Goal: Information Seeking & Learning: Check status

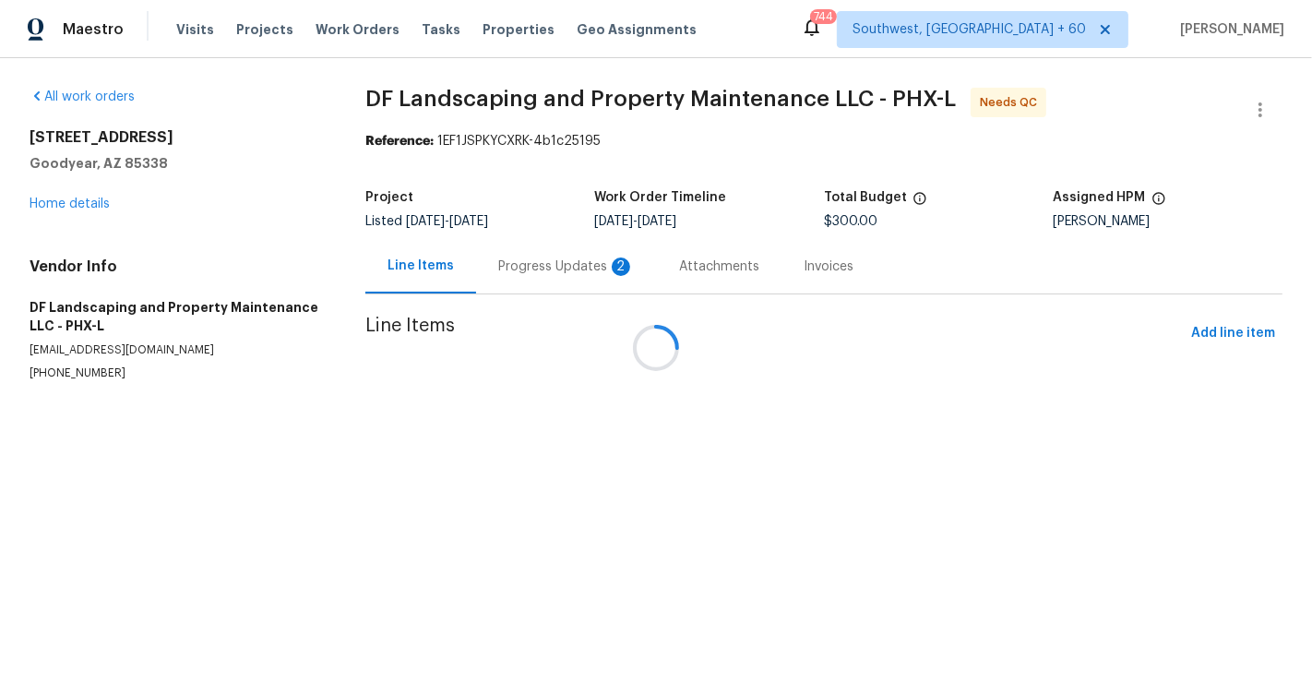
click at [521, 245] on div at bounding box center [656, 347] width 1312 height 695
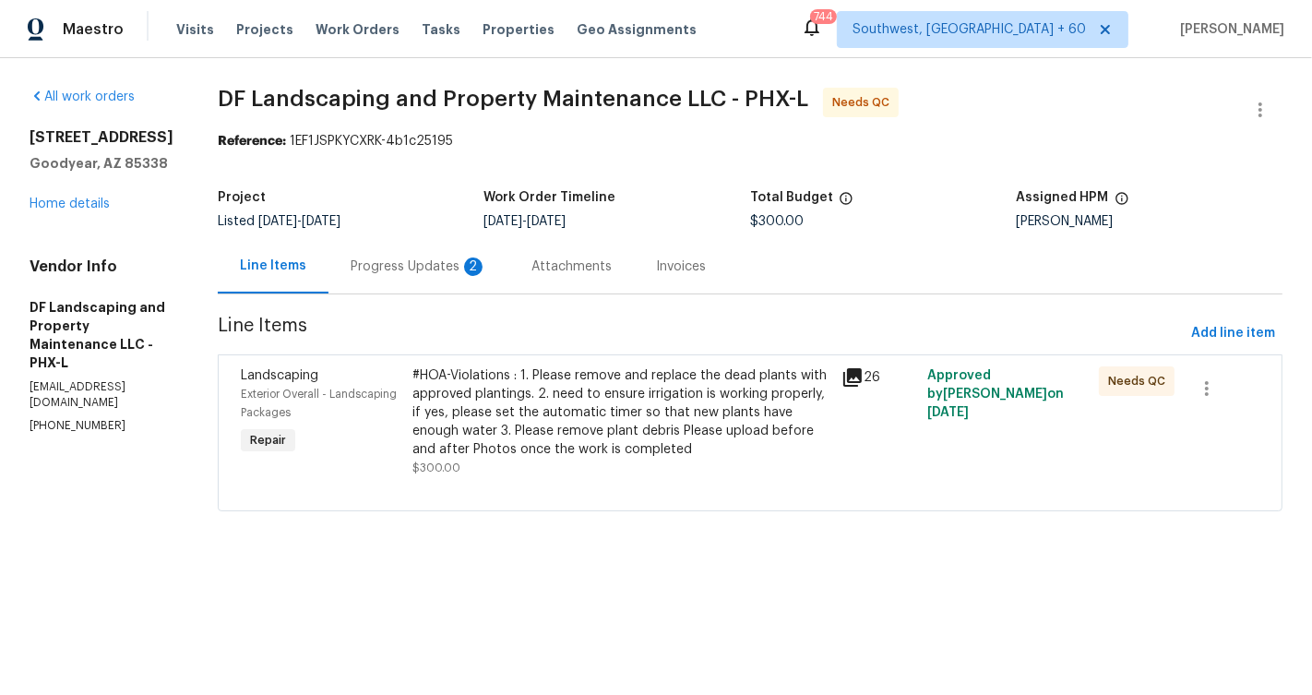
click at [437, 280] on div "Progress Updates 2" at bounding box center [419, 266] width 181 height 54
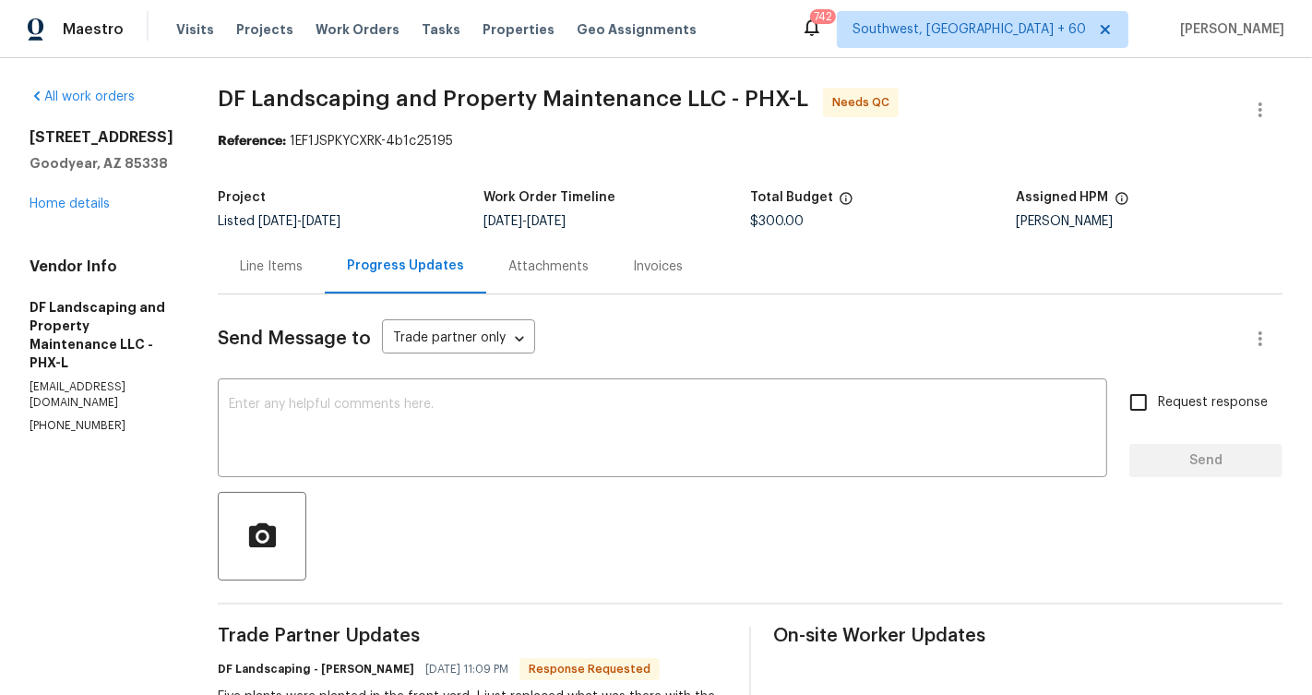
click at [277, 254] on div "Line Items" at bounding box center [271, 266] width 107 height 54
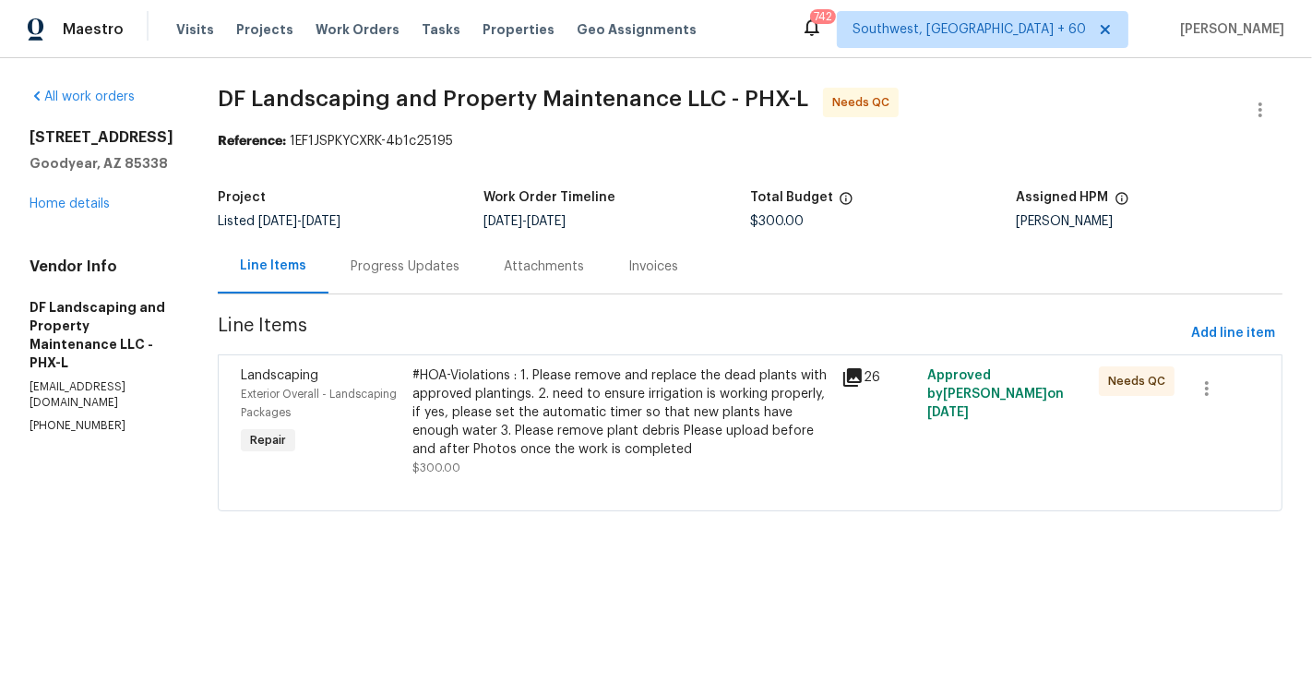
click at [519, 433] on div "#HOA-Violations : 1. Please remove and replace the dead plants with approved pl…" at bounding box center [622, 412] width 418 height 92
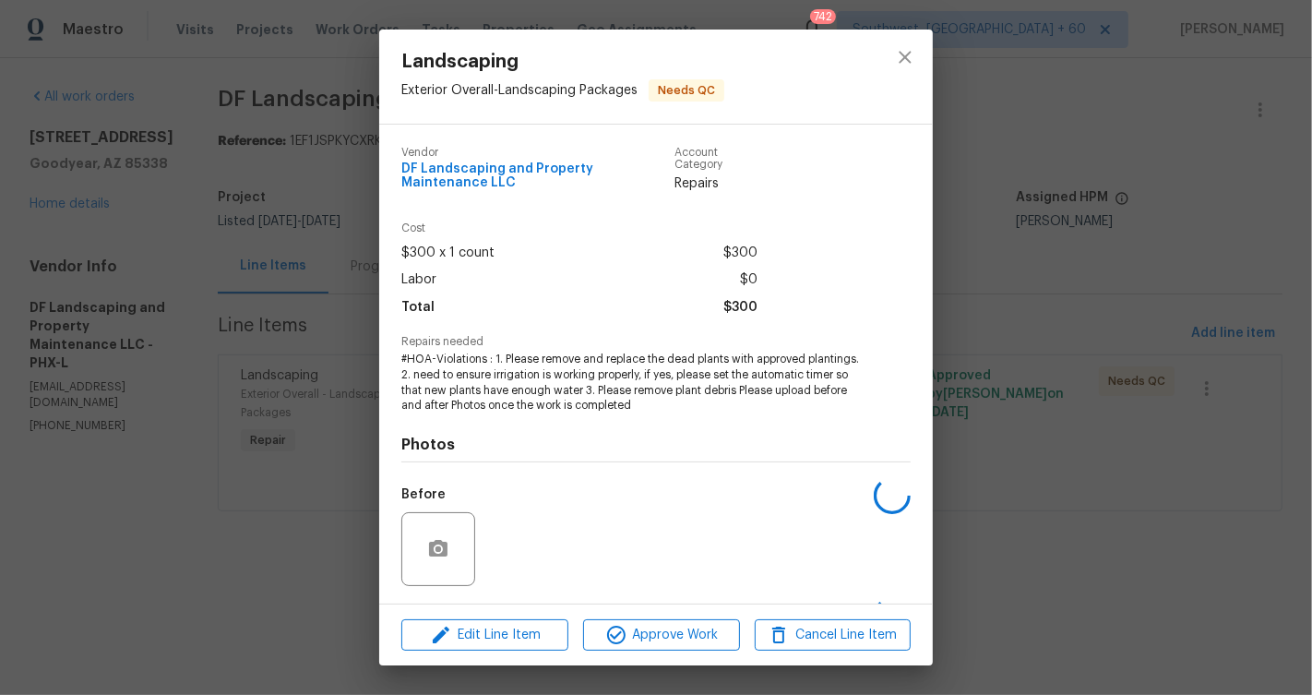
scroll to position [121, 0]
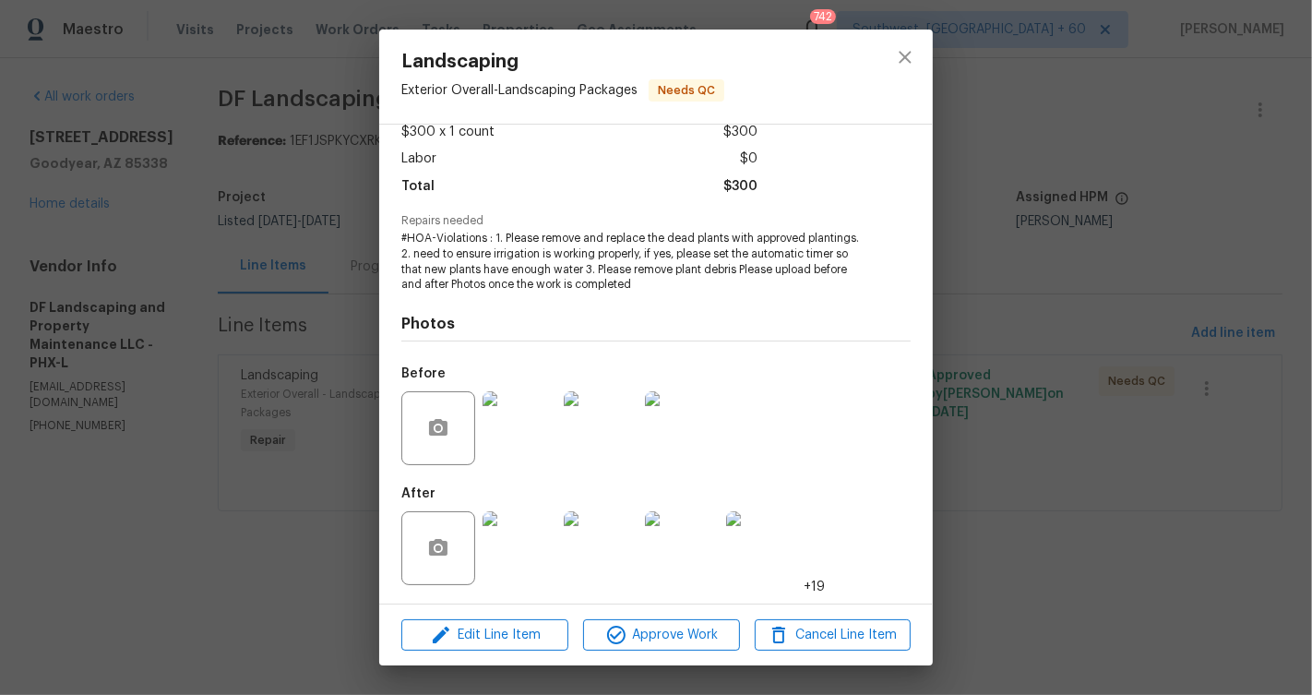
click at [507, 540] on img at bounding box center [520, 548] width 74 height 74
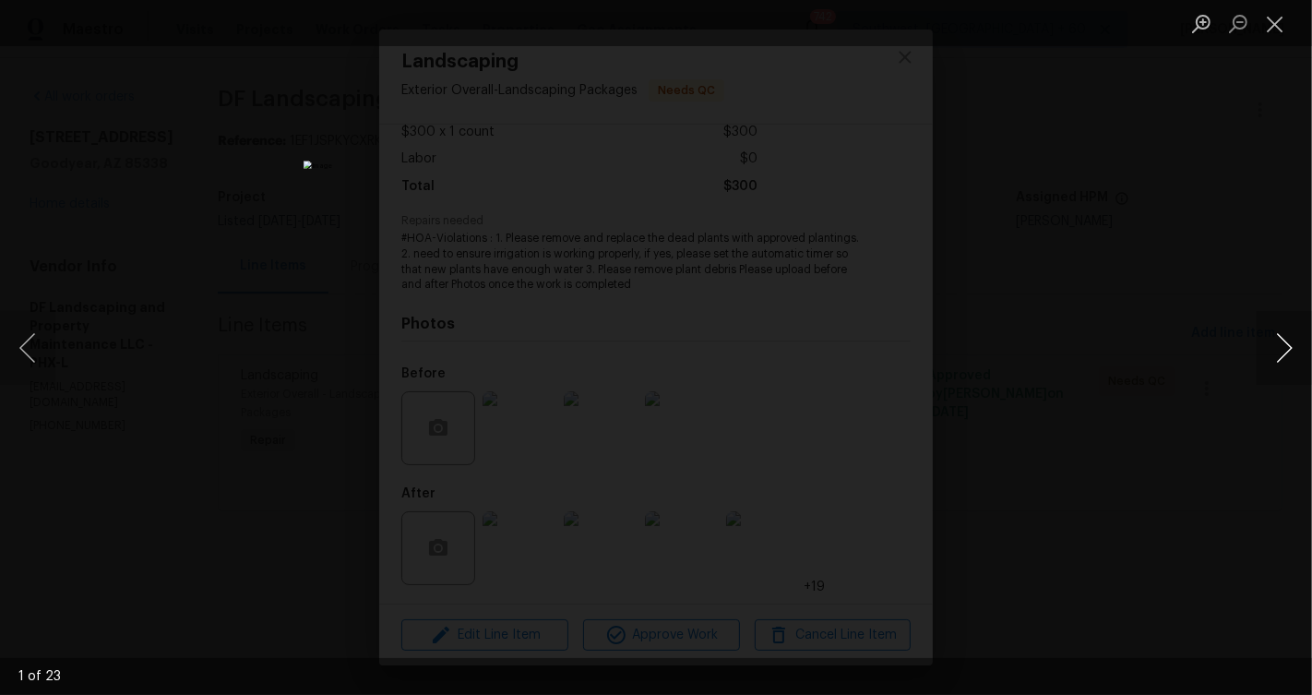
click at [1308, 329] on button "Next image" at bounding box center [1284, 348] width 55 height 74
click at [1299, 333] on button "Next image" at bounding box center [1284, 348] width 55 height 74
click at [1299, 334] on button "Next image" at bounding box center [1284, 348] width 55 height 74
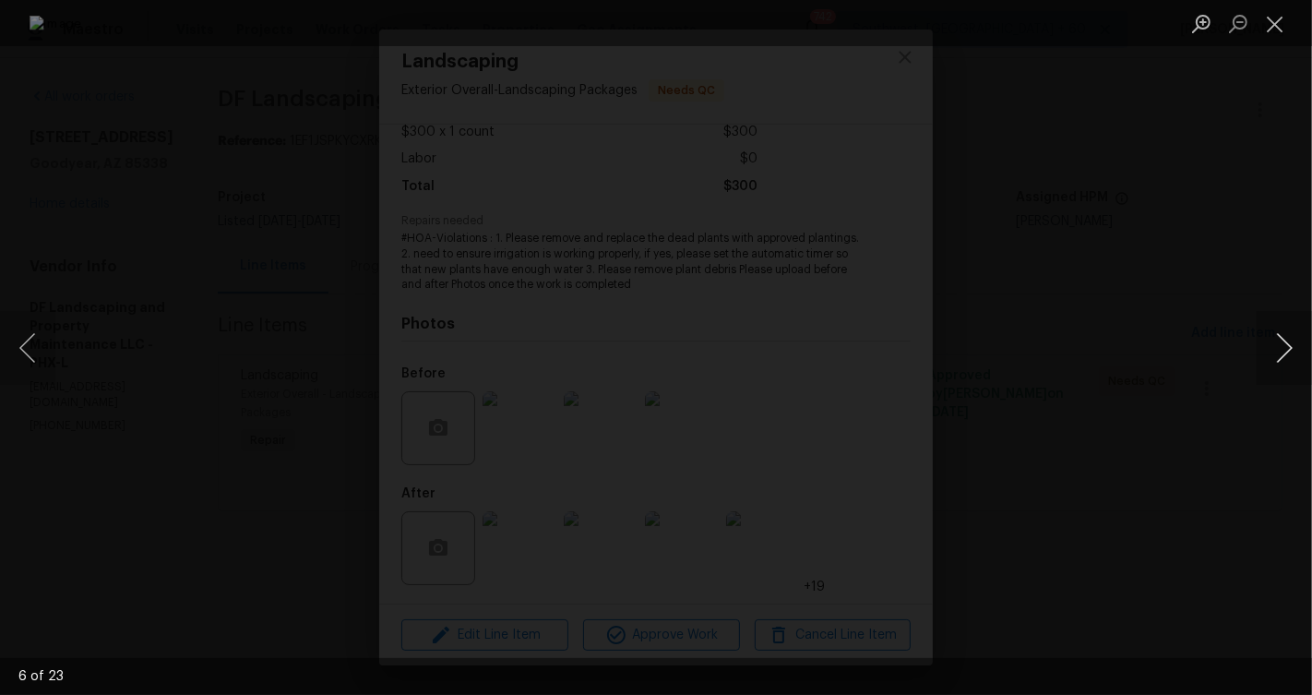
click at [1299, 334] on button "Next image" at bounding box center [1284, 348] width 55 height 74
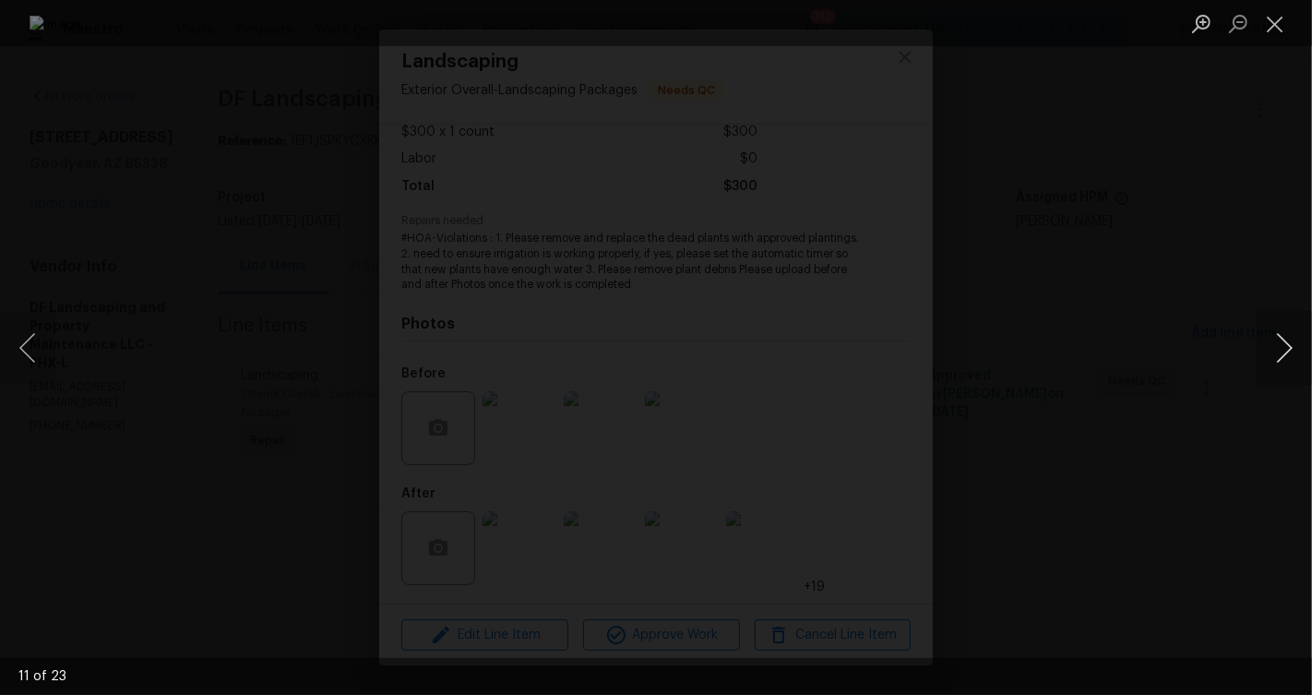
click at [1299, 334] on button "Next image" at bounding box center [1284, 348] width 55 height 74
click at [14, 353] on button "Previous image" at bounding box center [27, 348] width 55 height 74
click at [1289, 358] on button "Next image" at bounding box center [1284, 348] width 55 height 74
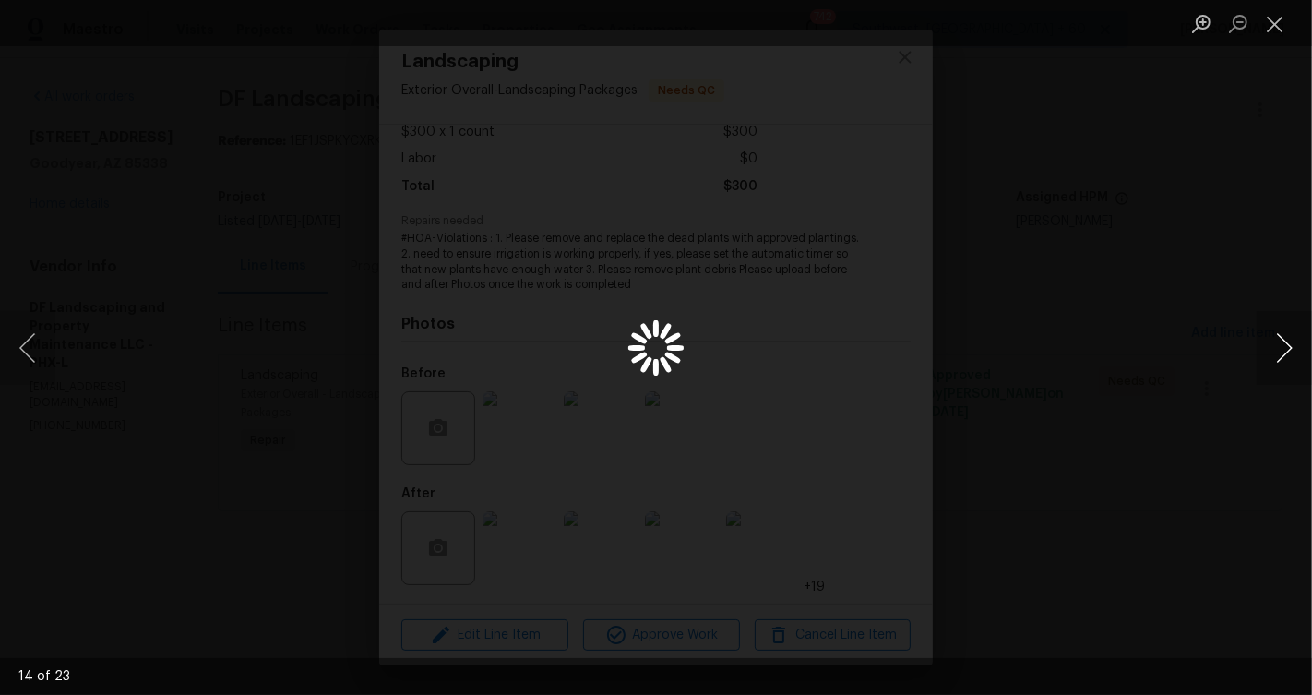
click at [1289, 358] on button "Next image" at bounding box center [1284, 348] width 55 height 74
click at [1283, 347] on button "Next image" at bounding box center [1284, 348] width 55 height 74
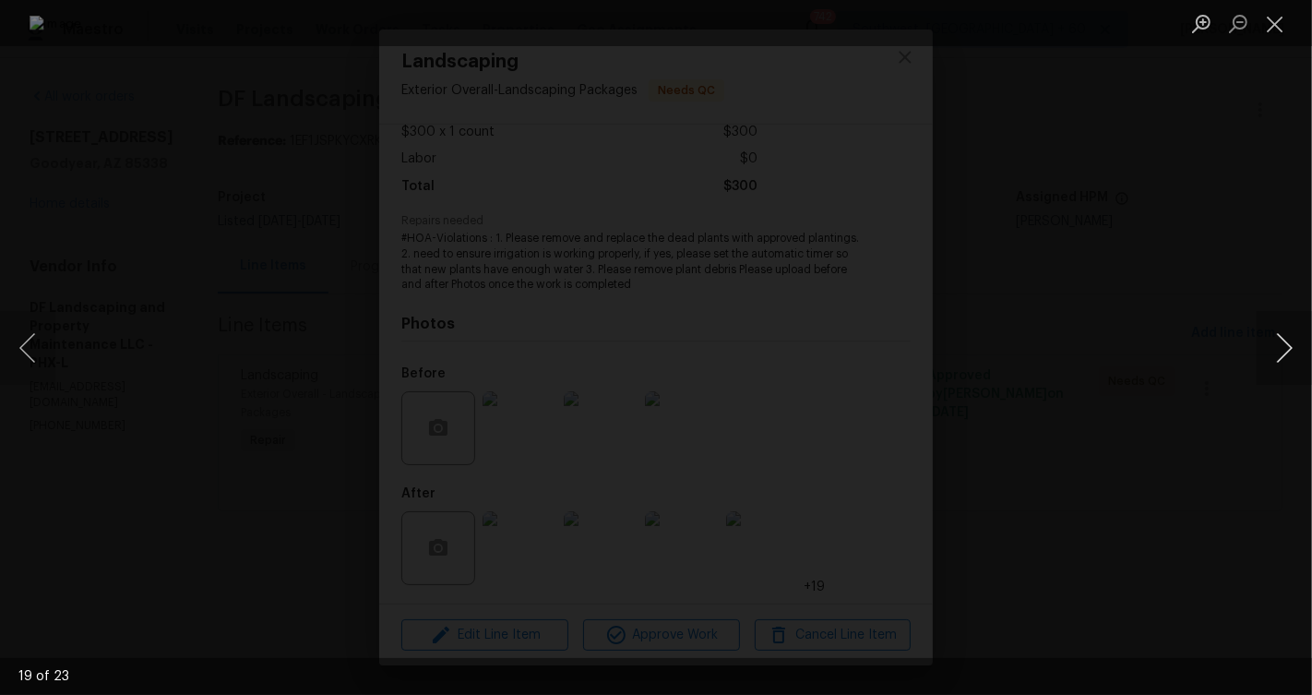
click at [1283, 347] on button "Next image" at bounding box center [1284, 348] width 55 height 74
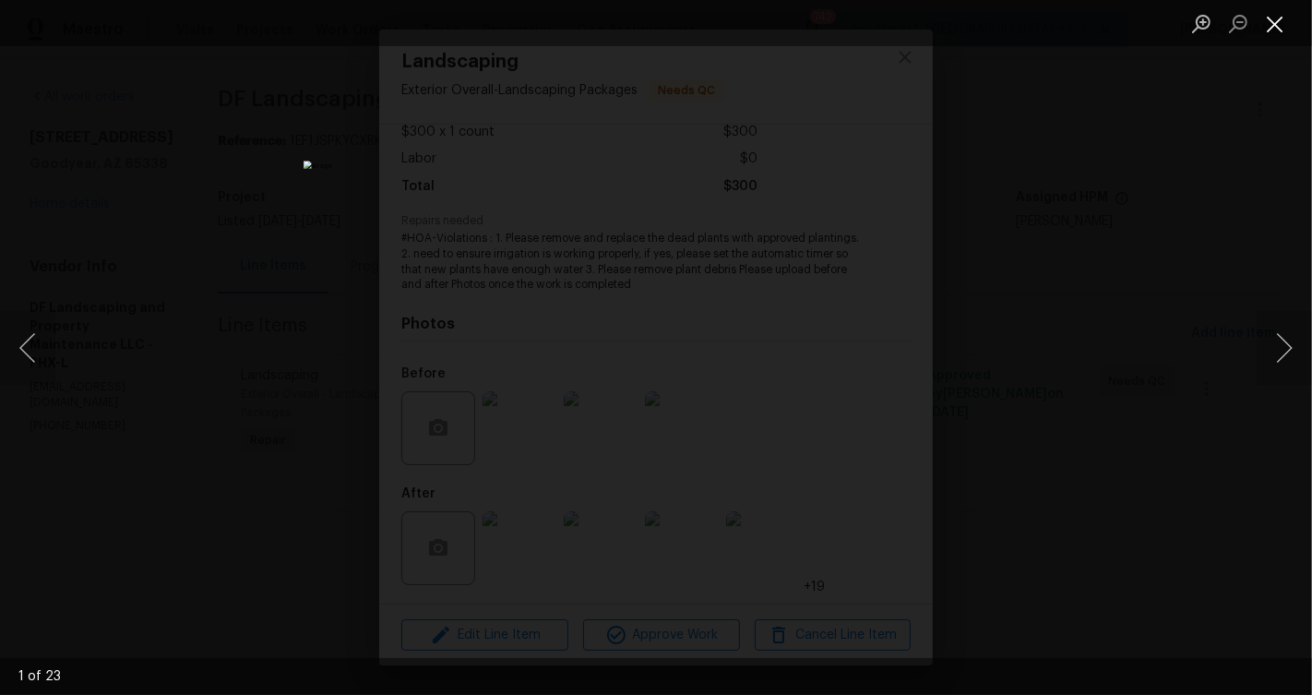
click at [1275, 26] on button "Close lightbox" at bounding box center [1275, 23] width 37 height 32
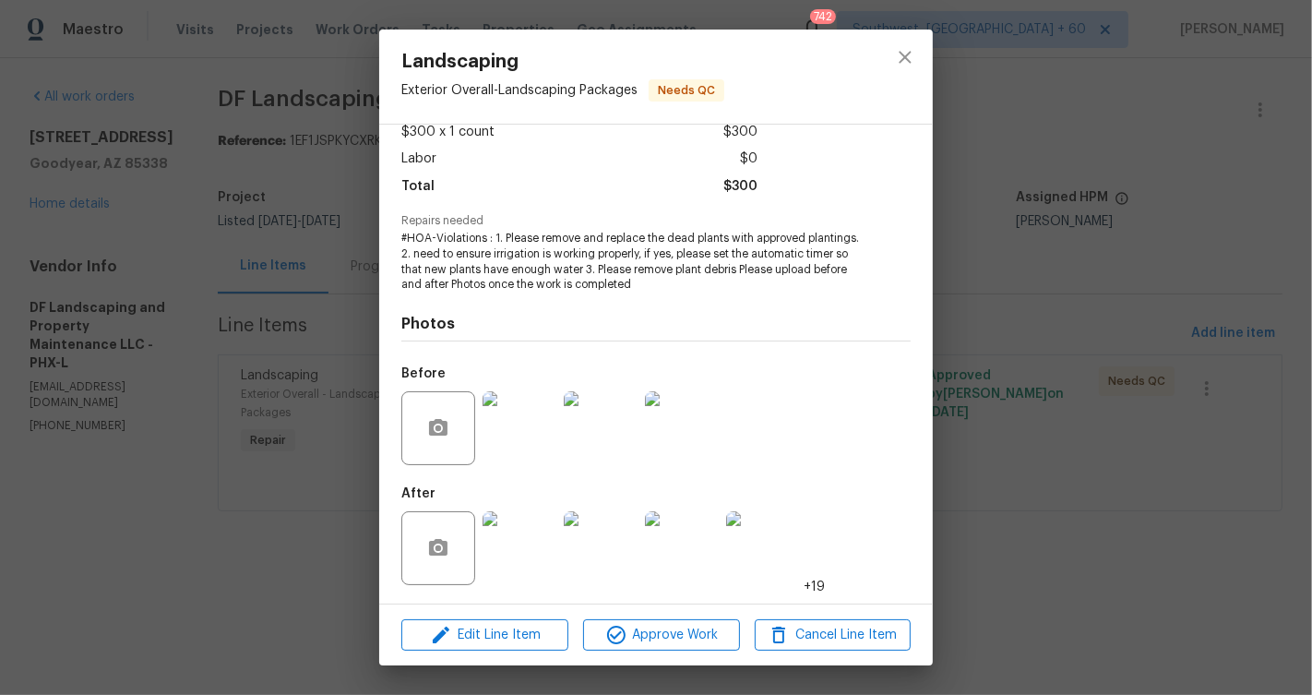
click at [317, 416] on div "Landscaping Exterior Overall - Landscaping Packages Needs QC Vendor DF Landscap…" at bounding box center [656, 347] width 1312 height 695
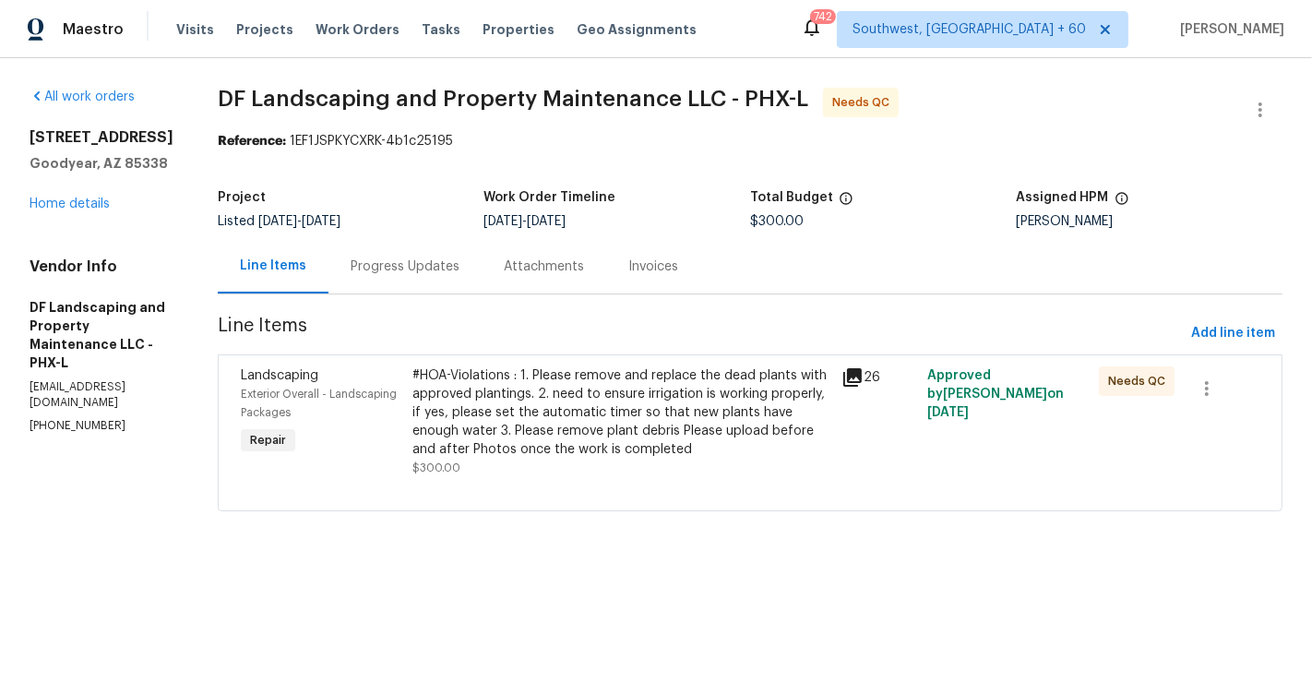
click at [421, 227] on div "Listed [DATE] - [DATE]" at bounding box center [351, 221] width 267 height 13
click at [418, 262] on div "Progress Updates" at bounding box center [405, 266] width 109 height 18
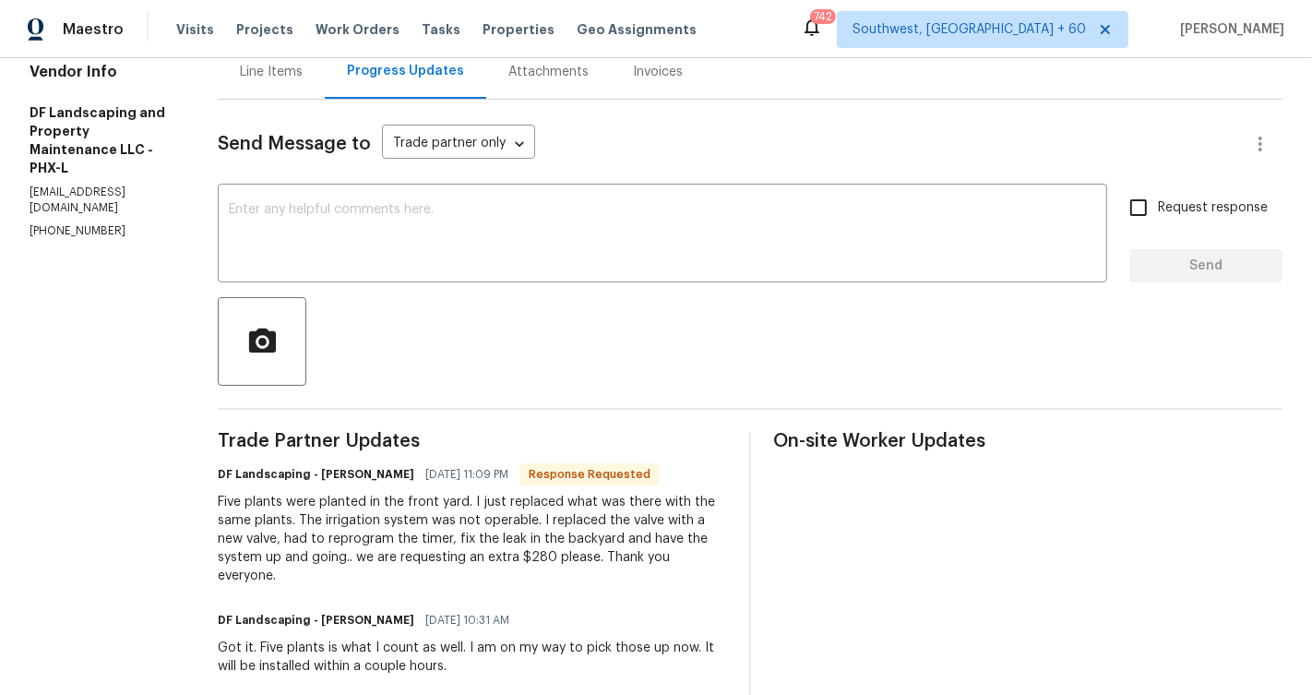
scroll to position [282, 0]
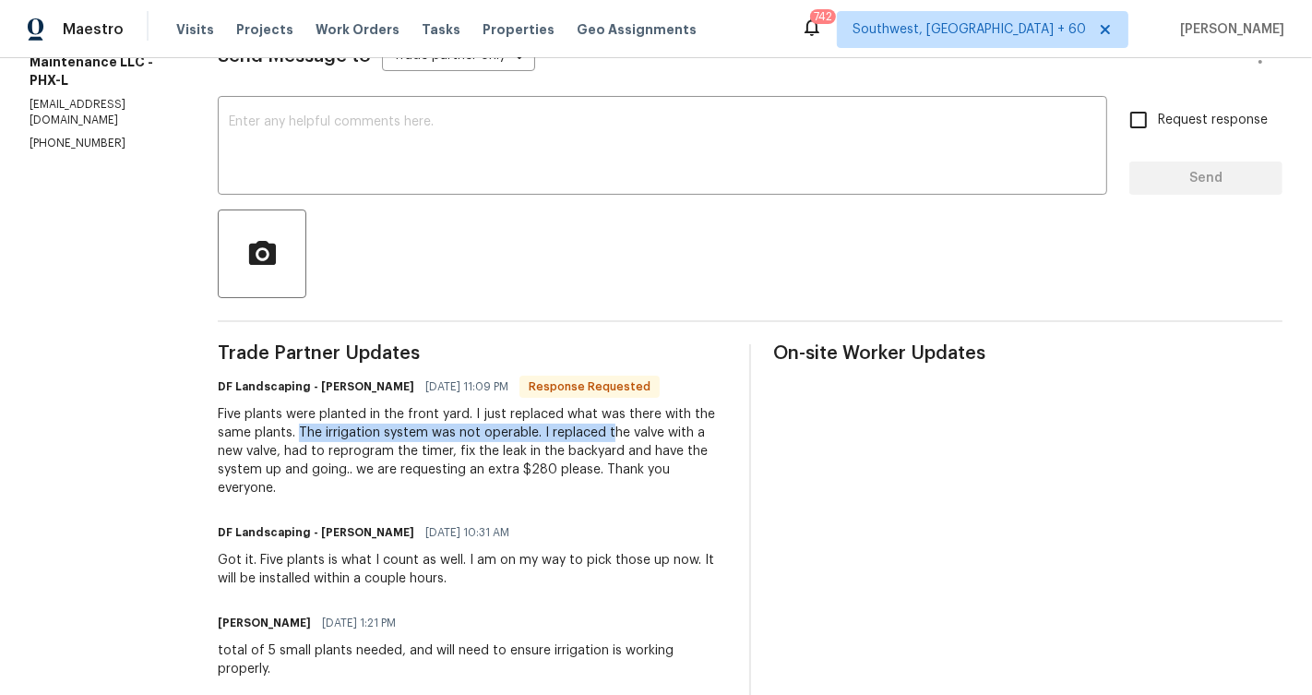
drag, startPoint x: 310, startPoint y: 432, endPoint x: 619, endPoint y: 437, distance: 309.2
click at [619, 437] on div "Five plants were planted in the front yard. I just replaced what was there with…" at bounding box center [472, 451] width 509 height 92
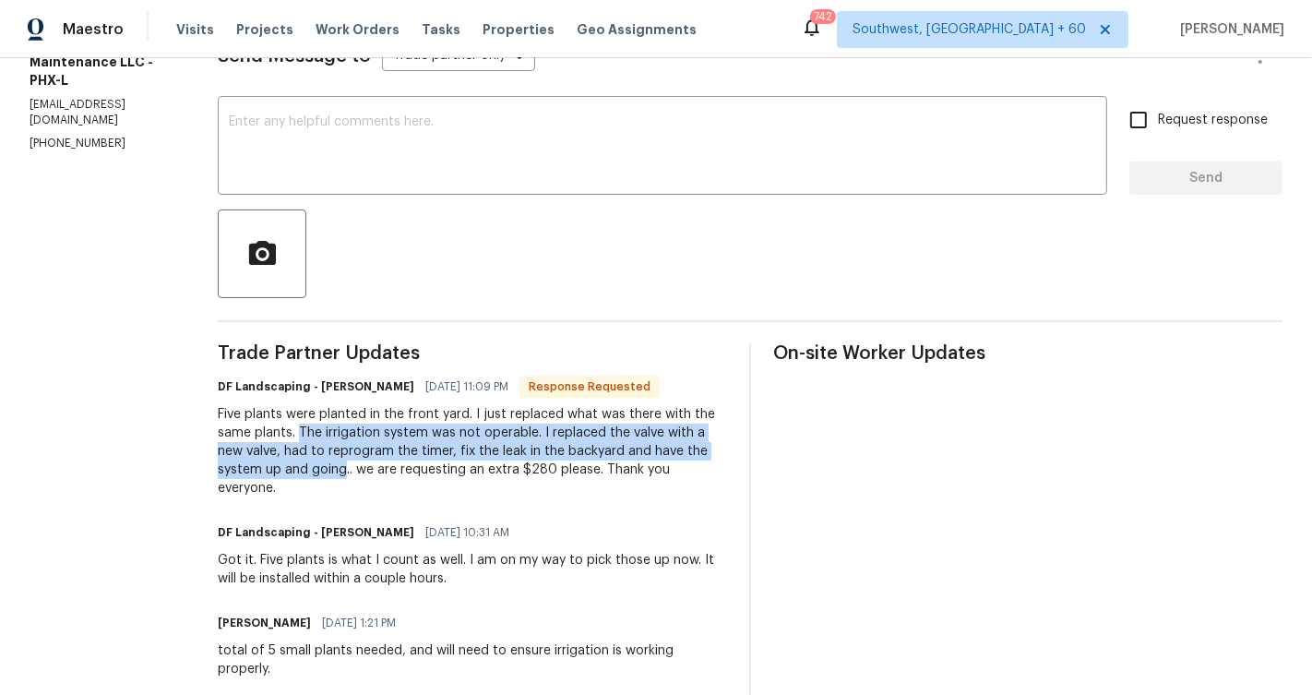
drag, startPoint x: 307, startPoint y: 431, endPoint x: 355, endPoint y: 474, distance: 64.7
click at [355, 474] on div "Five plants were planted in the front yard. I just replaced what was there with…" at bounding box center [472, 451] width 509 height 92
copy div "The irrigation system was not operable. I replaced the valve with a new valve, …"
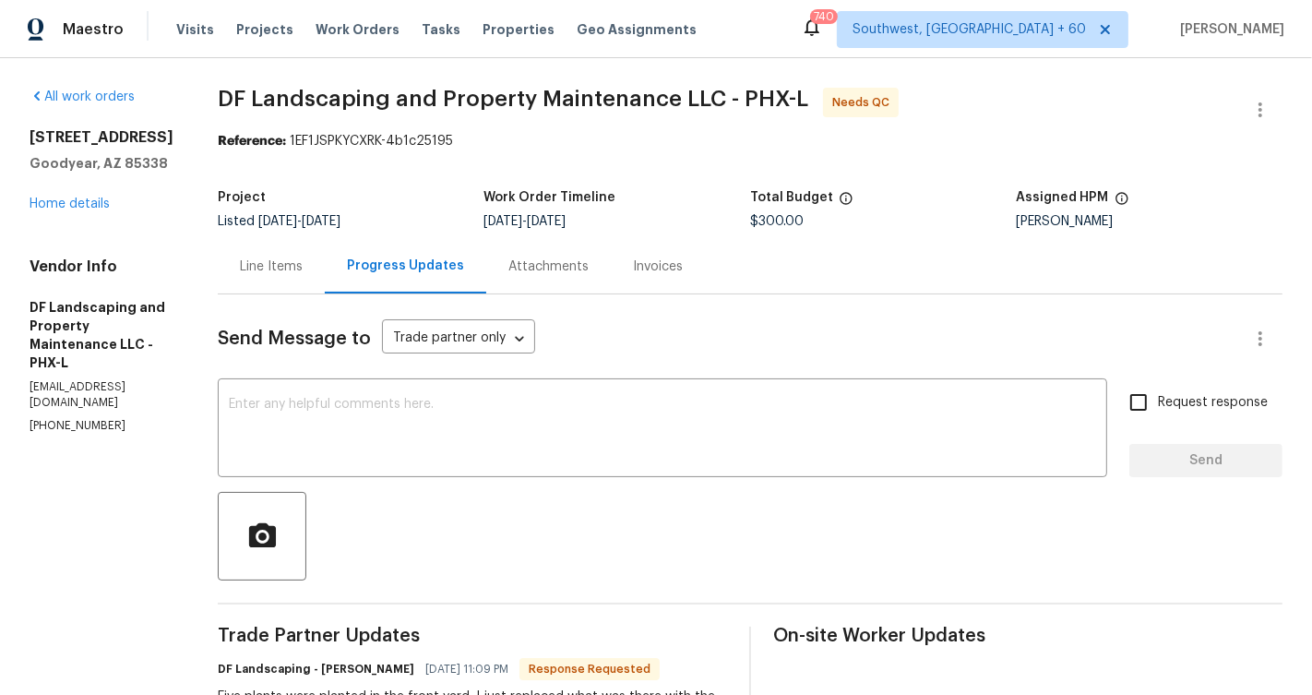
click at [308, 283] on div "Line Items" at bounding box center [271, 266] width 107 height 54
